Goal: Task Accomplishment & Management: Manage account settings

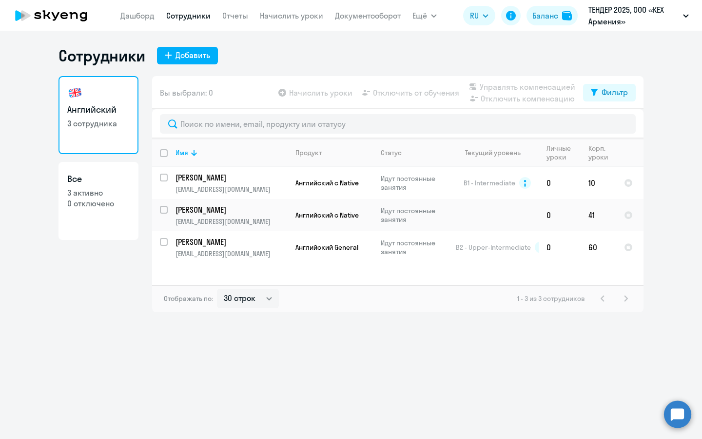
select select "30"
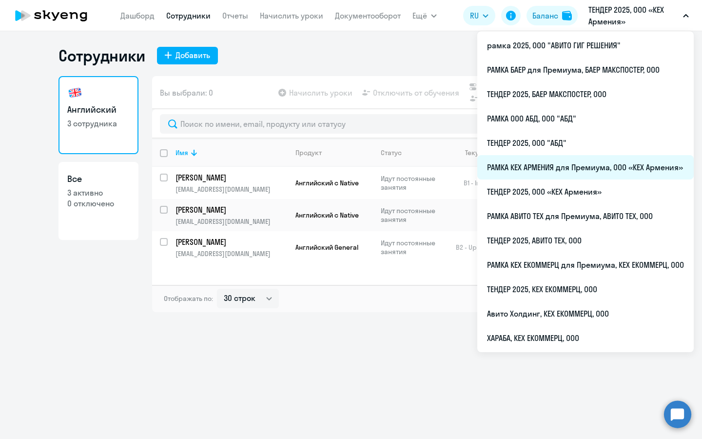
click at [553, 168] on li "РАМКА КЕХ АРМЕНИЯ для Премиума, ООО «КЕХ Армения»" at bounding box center [585, 167] width 216 height 24
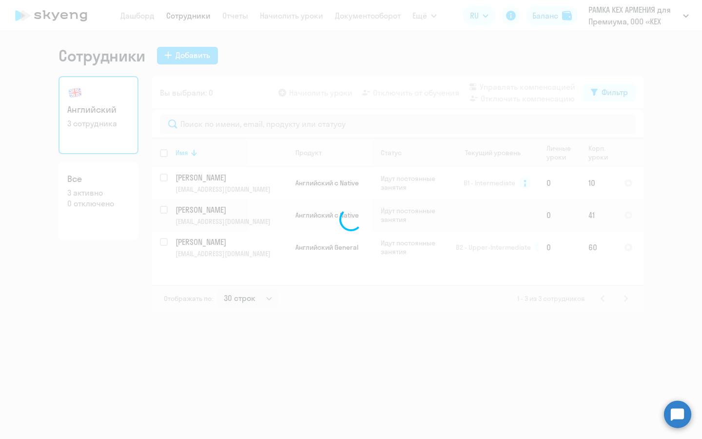
select select "30"
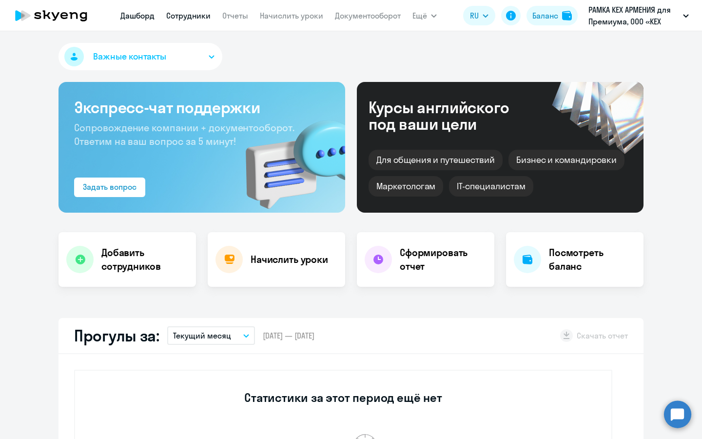
click at [205, 14] on link "Сотрудники" at bounding box center [188, 16] width 44 height 10
select select "30"
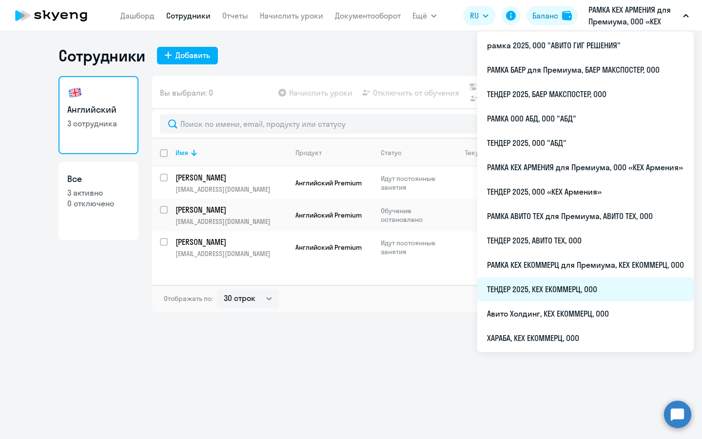
click at [586, 290] on li "ТЕНДЕР 2025, КЕХ ЕКОММЕРЦ, ООО" at bounding box center [585, 289] width 216 height 24
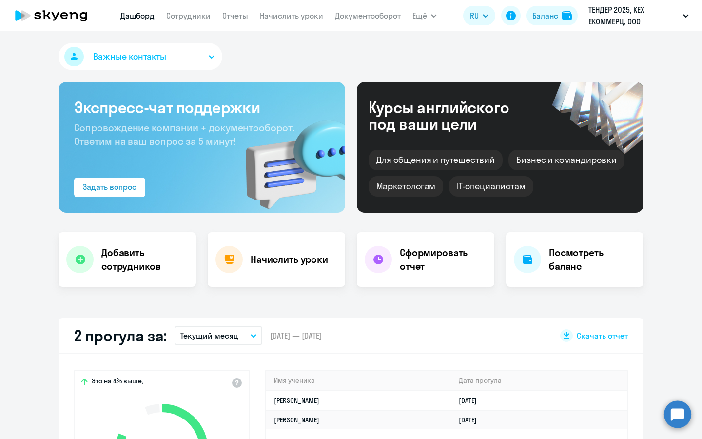
click at [195, 21] on nav "[PERSON_NAME] Отчеты Начислить уроки Документооборот" at bounding box center [260, 16] width 280 height 20
select select "30"
click at [195, 18] on link "Сотрудники" at bounding box center [188, 16] width 44 height 10
select select "30"
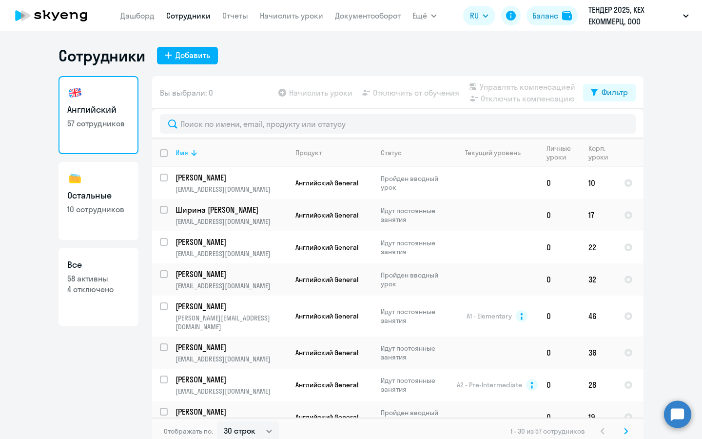
click at [183, 148] on th "Имя" at bounding box center [228, 152] width 120 height 28
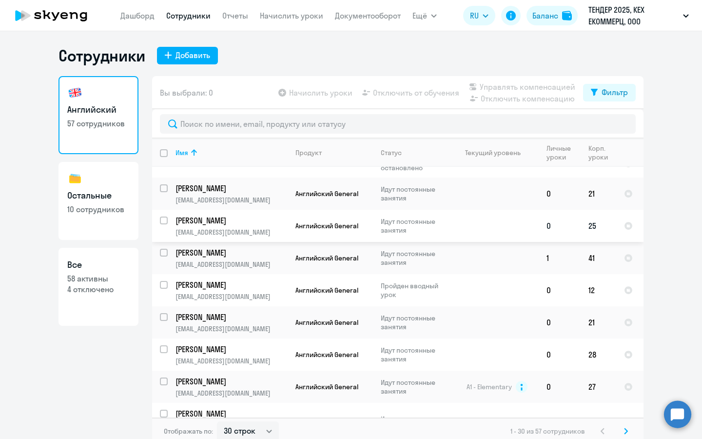
scroll to position [48, 0]
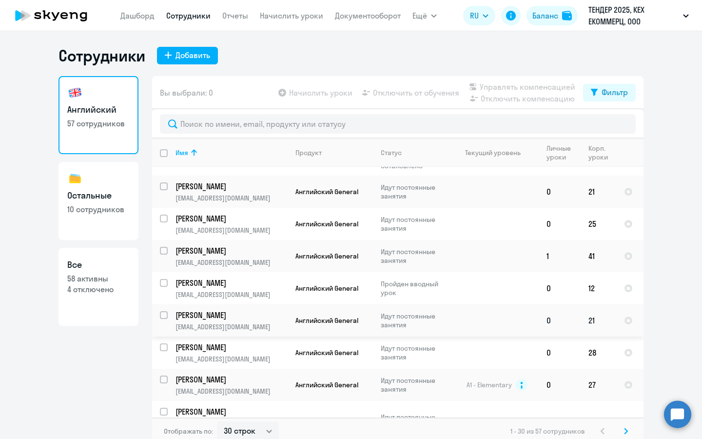
click at [205, 311] on p "[PERSON_NAME]" at bounding box center [231, 315] width 110 height 11
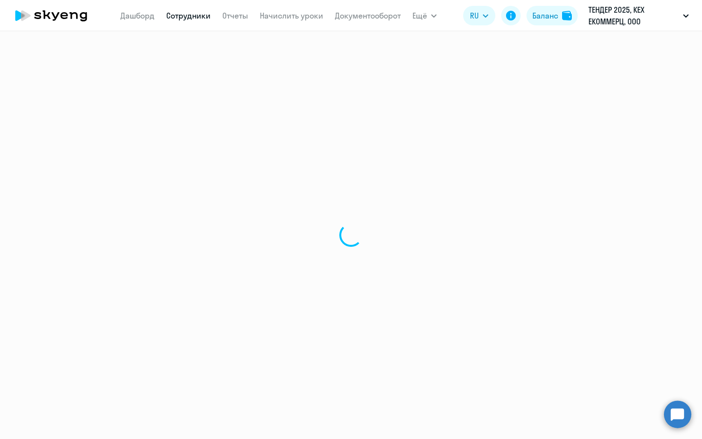
select select "english"
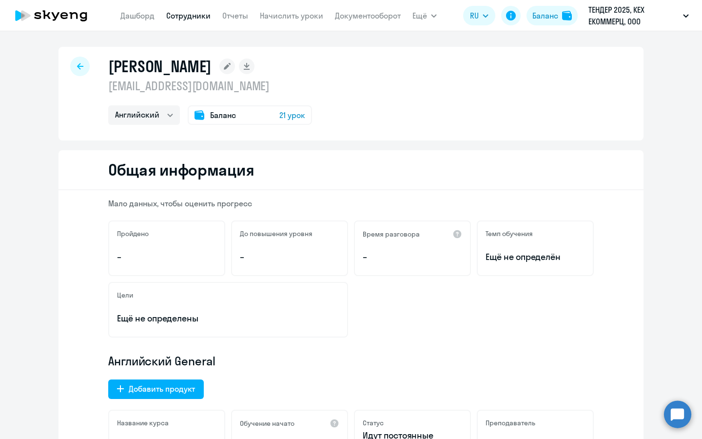
click at [219, 68] on rect at bounding box center [227, 67] width 16 height 16
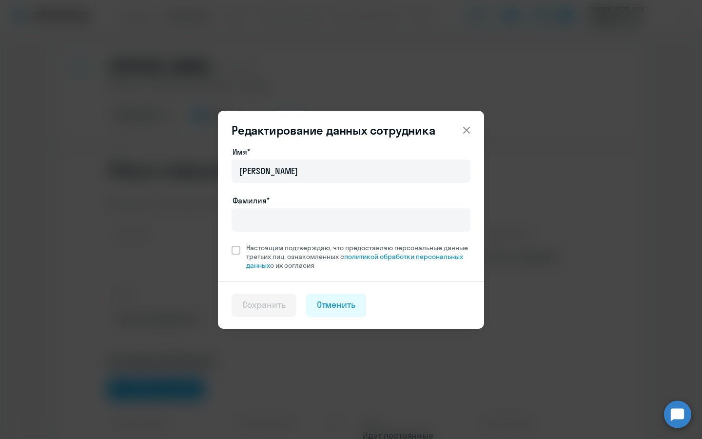
click at [467, 124] on icon at bounding box center [467, 130] width 12 height 12
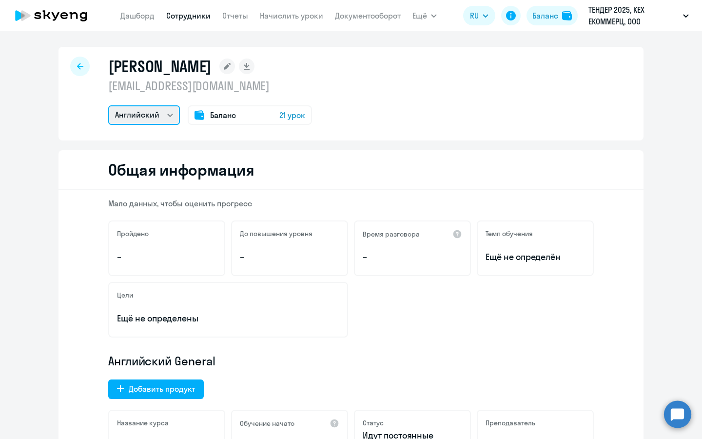
click at [170, 113] on select "Английский Остальные" at bounding box center [144, 115] width 72 height 20
click at [274, 104] on div "[PERSON_NAME] [EMAIL_ADDRESS][DOMAIN_NAME] Английский Остальные Баланс 21 урок" at bounding box center [210, 91] width 204 height 68
click at [274, 111] on div "Баланс 21 урок" at bounding box center [250, 115] width 124 height 20
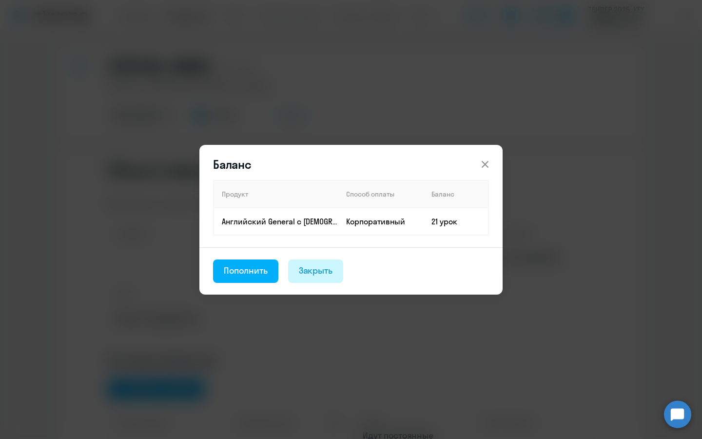
click at [299, 272] on div "Закрыть" at bounding box center [316, 270] width 34 height 13
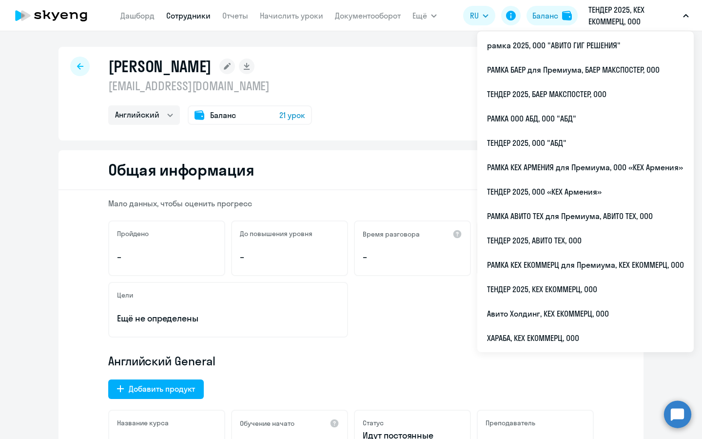
click at [524, 265] on div "Темп обучения Ещё не определён" at bounding box center [535, 248] width 117 height 56
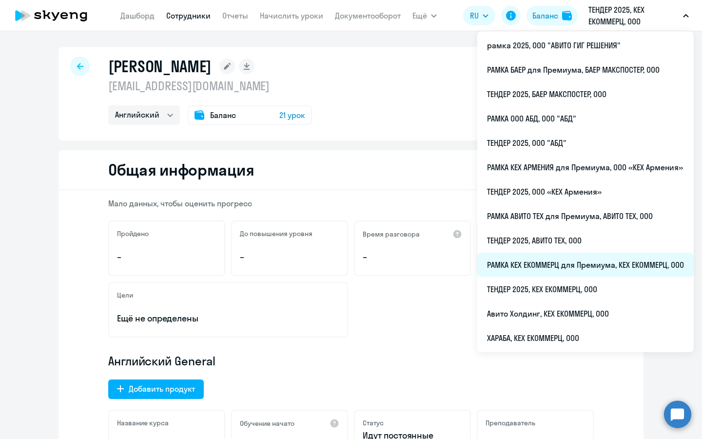
click at [503, 266] on li "РАМКА КЕХ ЕКОММЕРЦ для Премиума, КЕХ ЕКОММЕРЦ, ООО" at bounding box center [585, 265] width 216 height 24
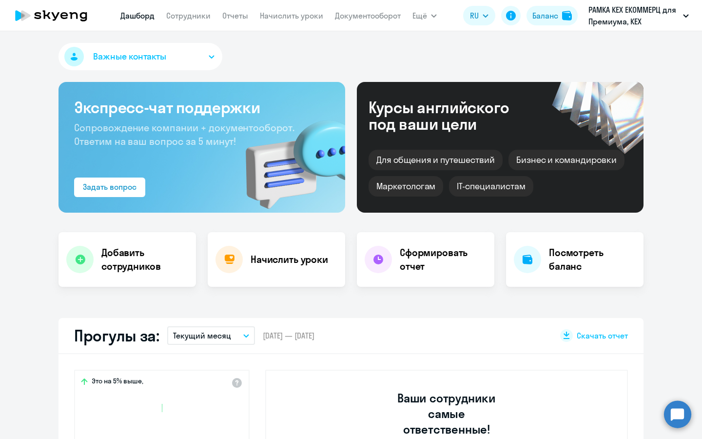
select select "30"
click at [186, 15] on link "Сотрудники" at bounding box center [188, 16] width 44 height 10
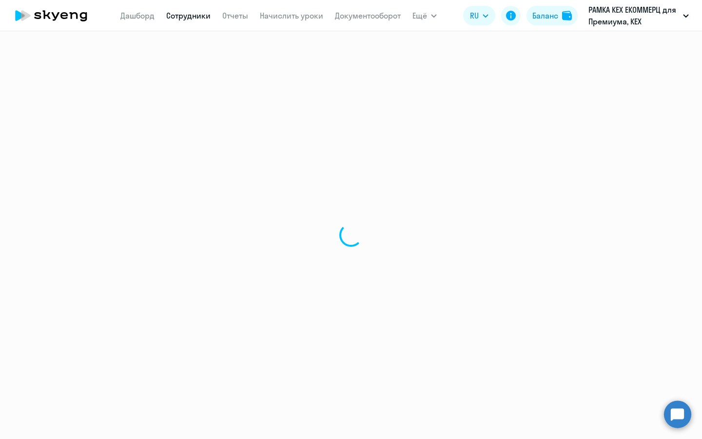
select select "30"
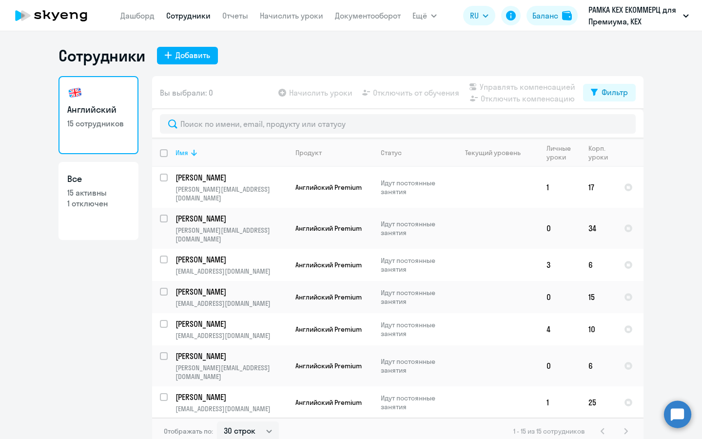
click at [190, 154] on icon at bounding box center [194, 153] width 12 height 12
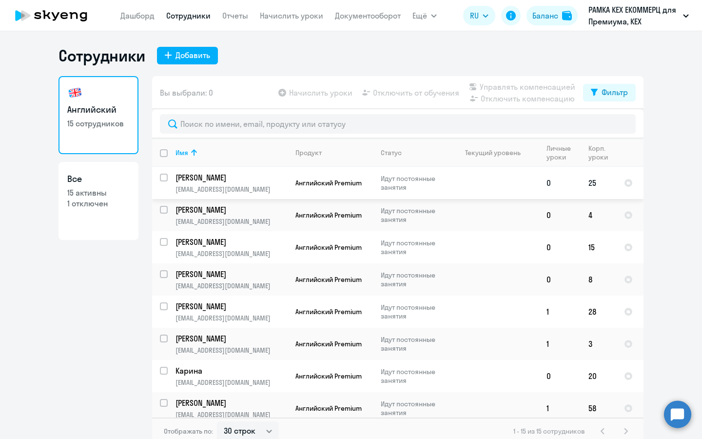
click at [213, 192] on p "[EMAIL_ADDRESS][DOMAIN_NAME]" at bounding box center [232, 189] width 112 height 9
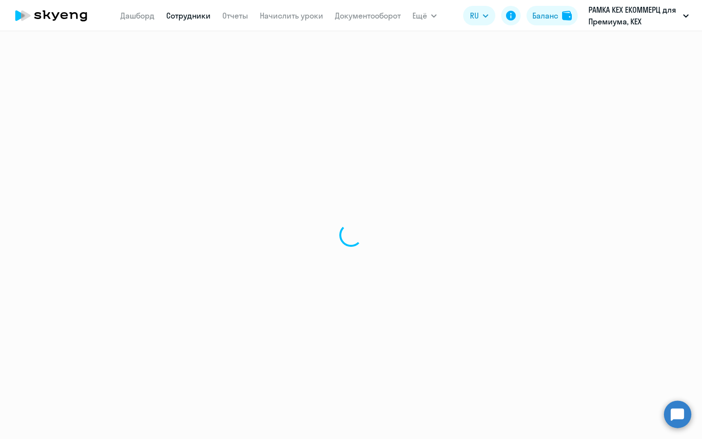
select select "english"
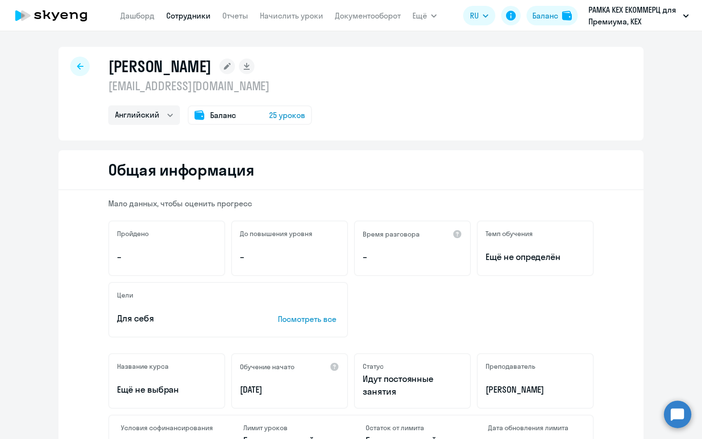
click at [219, 71] on rect at bounding box center [227, 67] width 16 height 16
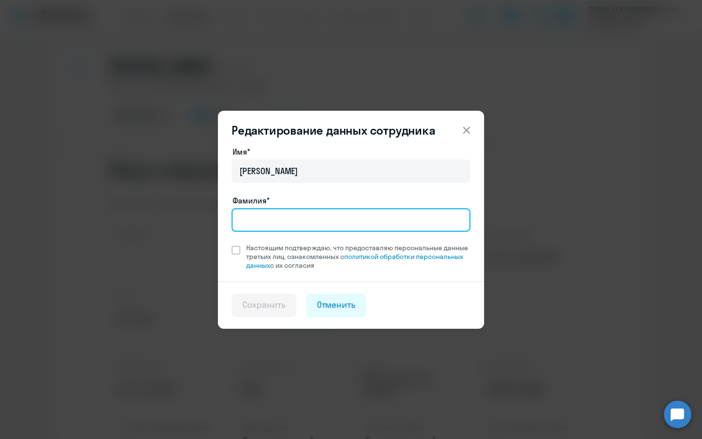
click at [284, 227] on input "Фамилия*" at bounding box center [351, 219] width 239 height 23
type input "[PERSON_NAME]"
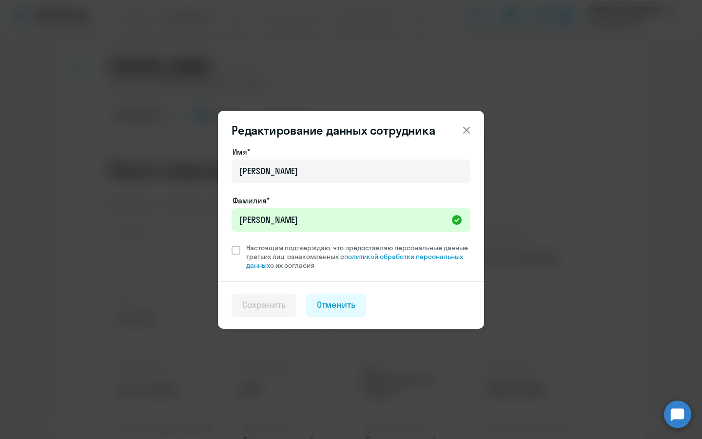
click at [235, 242] on div "Имя* [PERSON_NAME]* [PERSON_NAME] Настоящим подтверждаю, что предоставляю персо…" at bounding box center [351, 208] width 239 height 124
click at [235, 250] on span at bounding box center [236, 250] width 9 height 9
click at [232, 243] on input "Настоящим подтверждаю, что предоставляю персональные данные третьих лиц, ознако…" at bounding box center [231, 243] width 0 height 0
checkbox input "true"
click at [316, 304] on button "Отменить" at bounding box center [336, 304] width 60 height 23
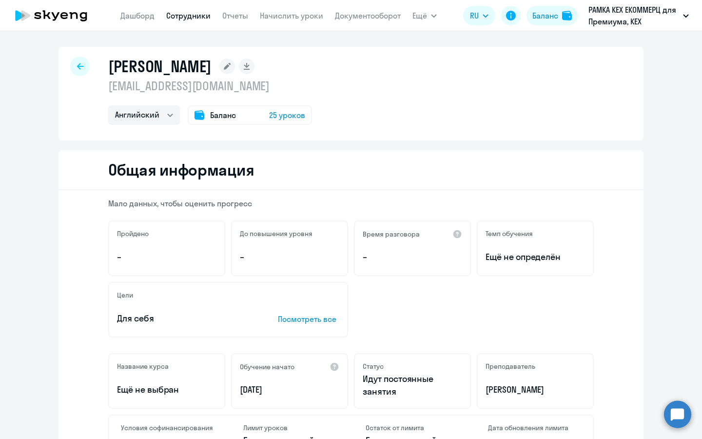
click at [224, 66] on icon at bounding box center [227, 66] width 7 height 7
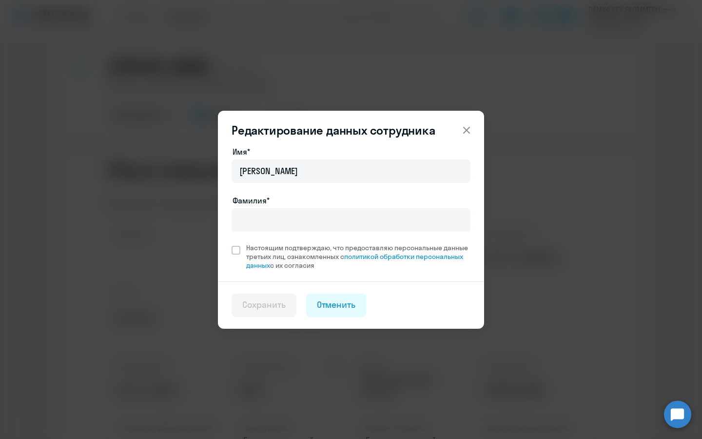
click at [269, 236] on div "Имя* [PERSON_NAME]* Настоящим подтверждаю, что предоставляю персональные данные…" at bounding box center [351, 208] width 239 height 124
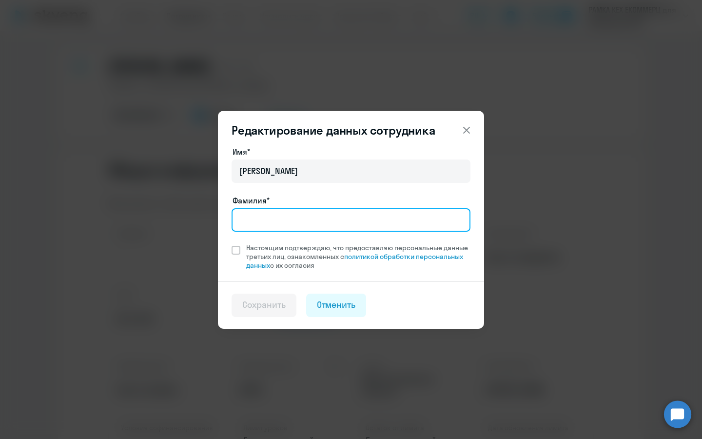
click at [272, 223] on input "Фамилия*" at bounding box center [351, 219] width 239 height 23
type input "[PERSON_NAME]"
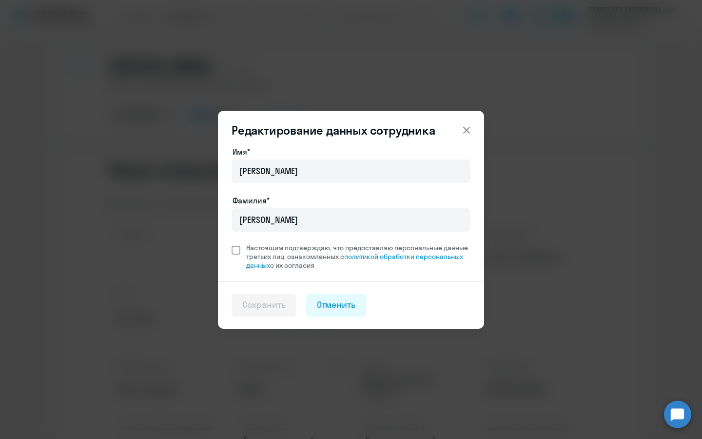
click at [235, 246] on span at bounding box center [236, 250] width 9 height 9
click at [232, 243] on input "Настоящим подтверждаю, что предоставляю персональные данные третьих лиц, ознако…" at bounding box center [231, 243] width 0 height 0
checkbox input "true"
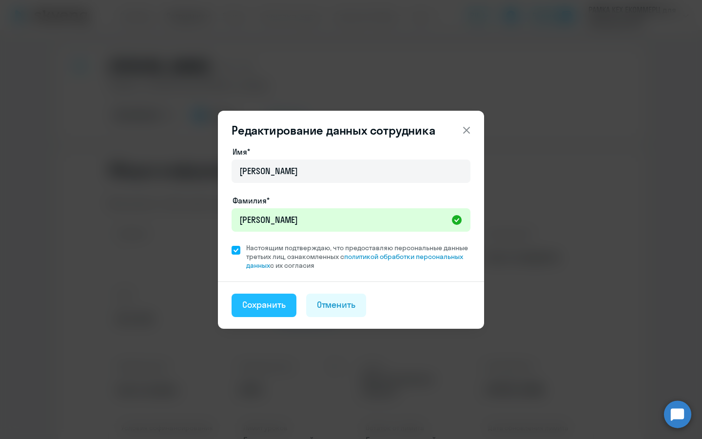
click at [263, 308] on div "Сохранить" at bounding box center [263, 304] width 43 height 13
select select "english"
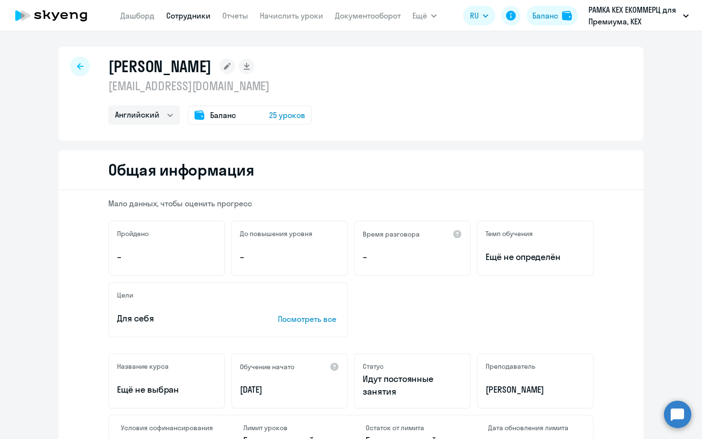
click at [83, 64] on div at bounding box center [80, 67] width 20 height 20
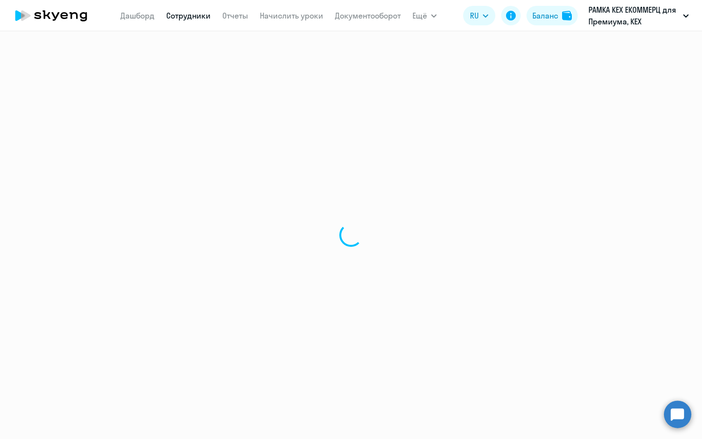
select select "30"
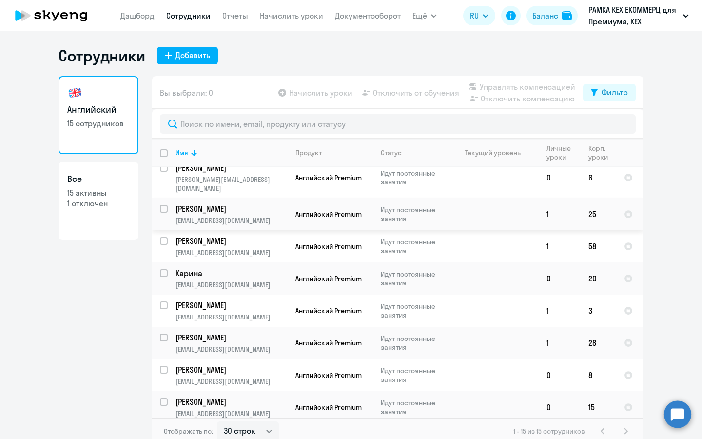
scroll to position [228, 0]
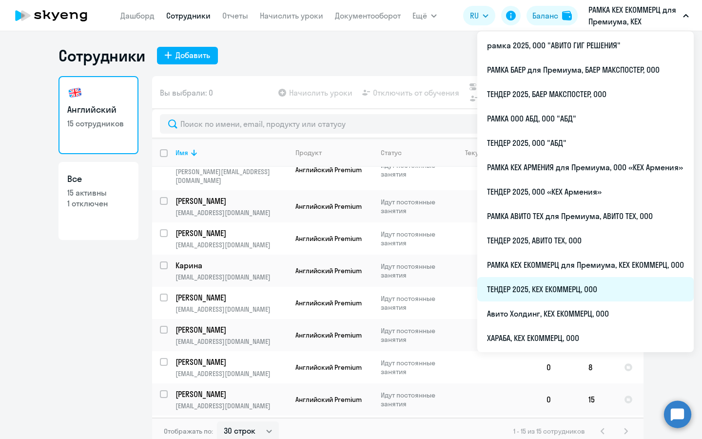
click at [531, 287] on li "ТЕНДЕР 2025, КЕХ ЕКОММЕРЦ, ООО" at bounding box center [585, 289] width 216 height 24
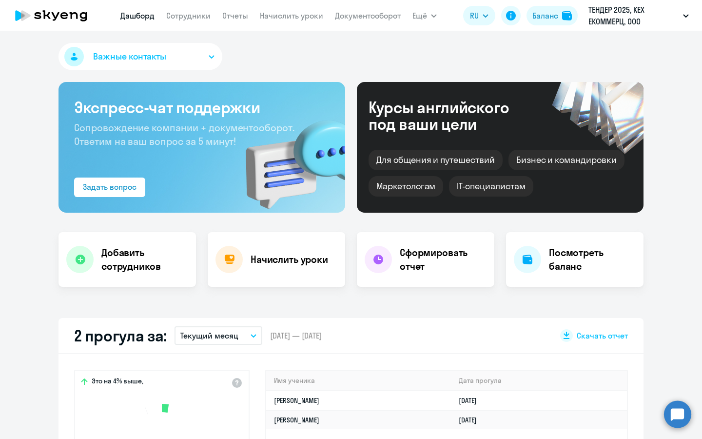
select select "30"
click at [194, 21] on app-menu-item-link "Сотрудники" at bounding box center [188, 16] width 44 height 12
click at [192, 15] on link "Сотрудники" at bounding box center [188, 16] width 44 height 10
select select "30"
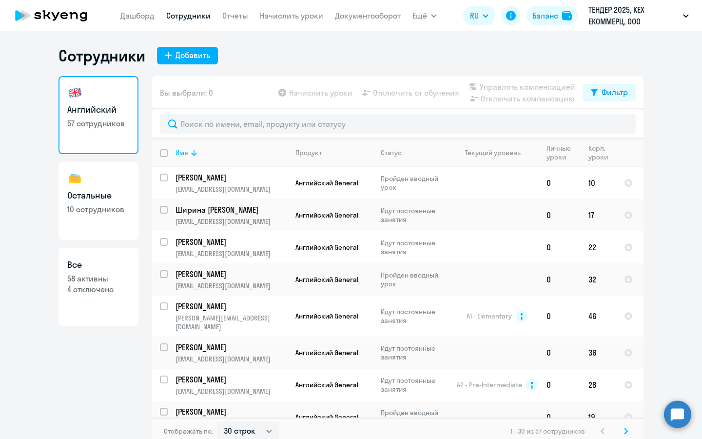
click at [173, 156] on th "Имя" at bounding box center [228, 152] width 120 height 28
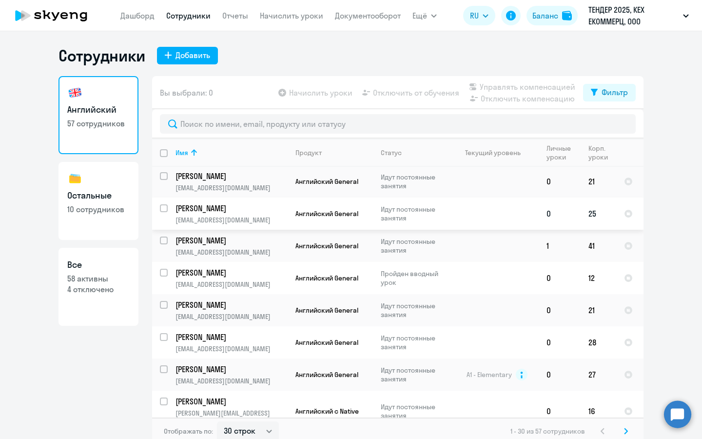
scroll to position [59, 0]
click at [166, 307] on input "select row 15205218" at bounding box center [170, 310] width 20 height 20
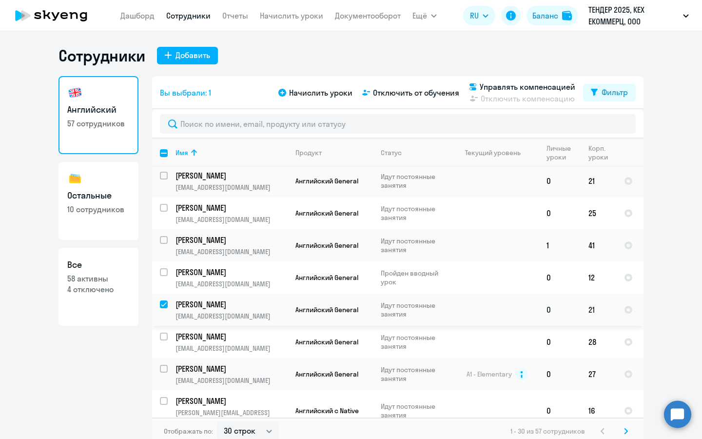
click at [166, 307] on input "deselect row 15205218" at bounding box center [170, 310] width 20 height 20
checkbox input "false"
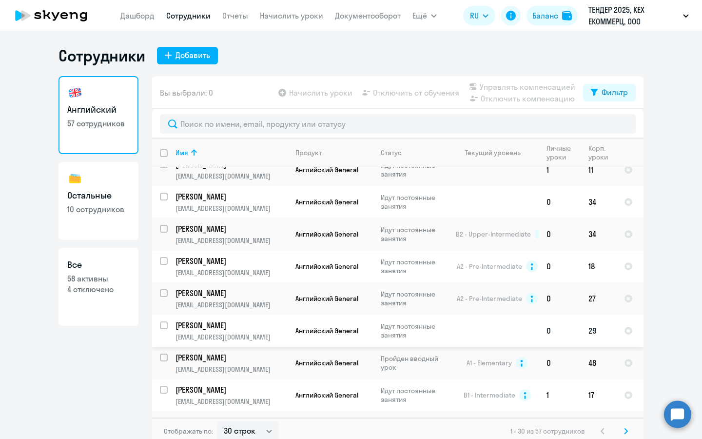
scroll to position [6, 0]
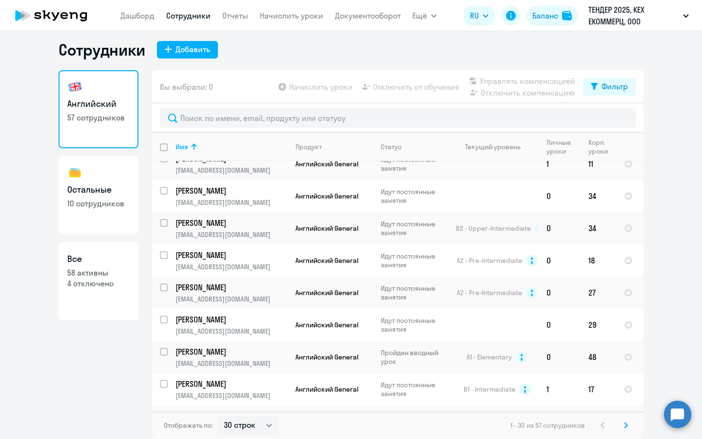
click at [624, 427] on icon at bounding box center [626, 425] width 4 height 7
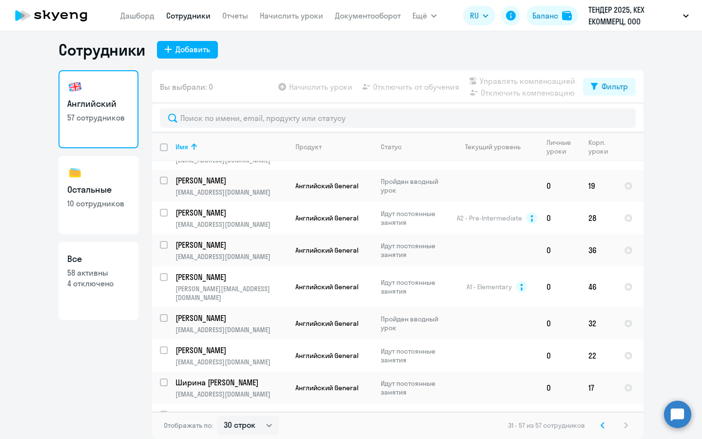
click at [604, 426] on icon at bounding box center [603, 425] width 4 height 7
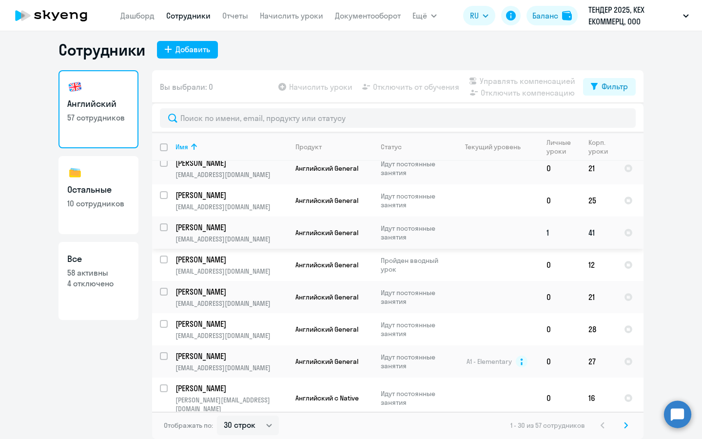
scroll to position [66, 0]
click at [230, 286] on p "[PERSON_NAME]" at bounding box center [231, 291] width 110 height 11
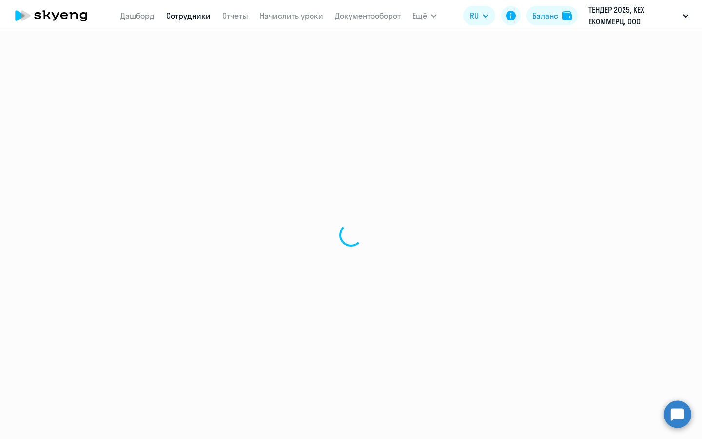
select select "english"
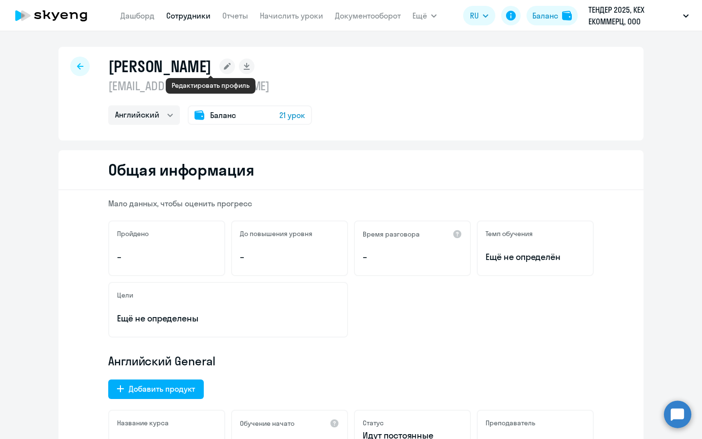
click at [219, 66] on rect at bounding box center [227, 67] width 16 height 16
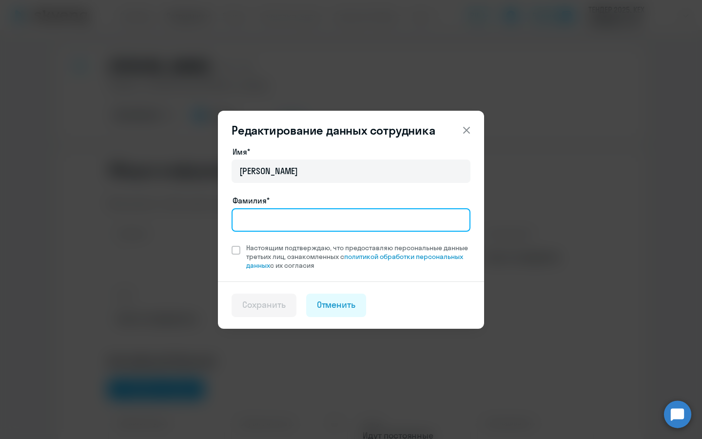
click at [322, 224] on input "Фамилия*" at bounding box center [351, 219] width 239 height 23
type input "[PERSON_NAME]"
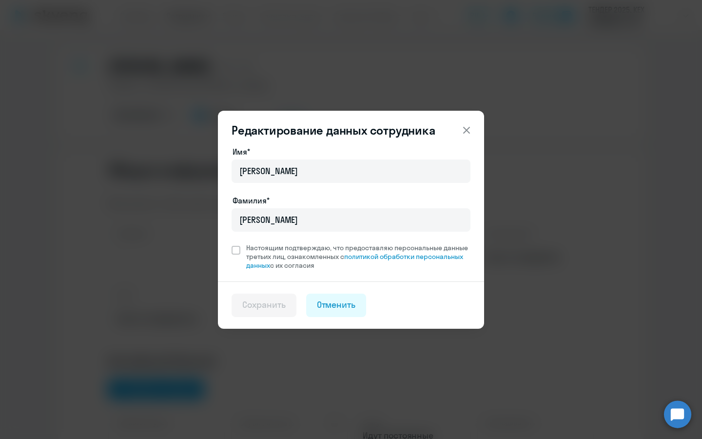
click at [228, 242] on div "Имя* [PERSON_NAME]* [PERSON_NAME] Настоящим подтверждаю, что предоставляю персо…" at bounding box center [351, 214] width 266 height 136
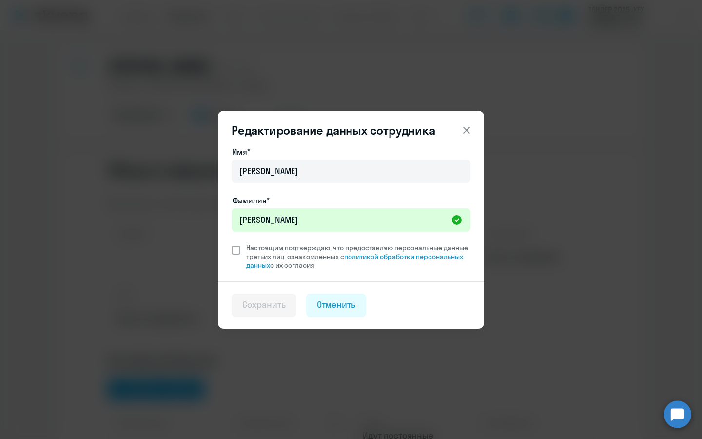
click at [238, 248] on span at bounding box center [236, 250] width 9 height 9
click at [232, 243] on input "Настоящим подтверждаю, что предоставляю персональные данные третьих лиц, ознако…" at bounding box center [231, 243] width 0 height 0
checkbox input "true"
click at [272, 310] on div "Сохранить" at bounding box center [263, 304] width 43 height 13
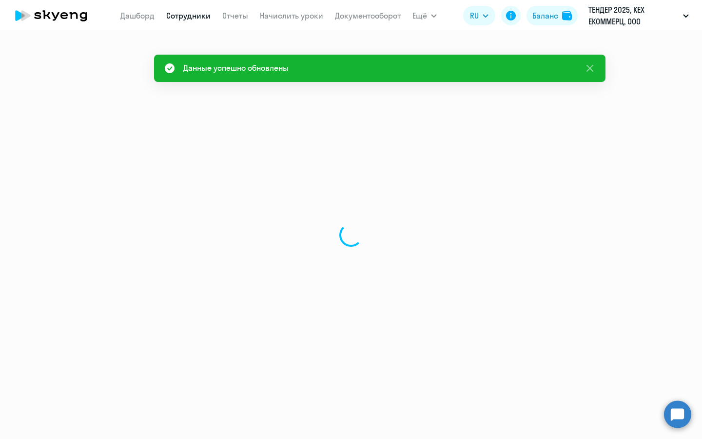
select select "english"
